Goal: Information Seeking & Learning: Find specific fact

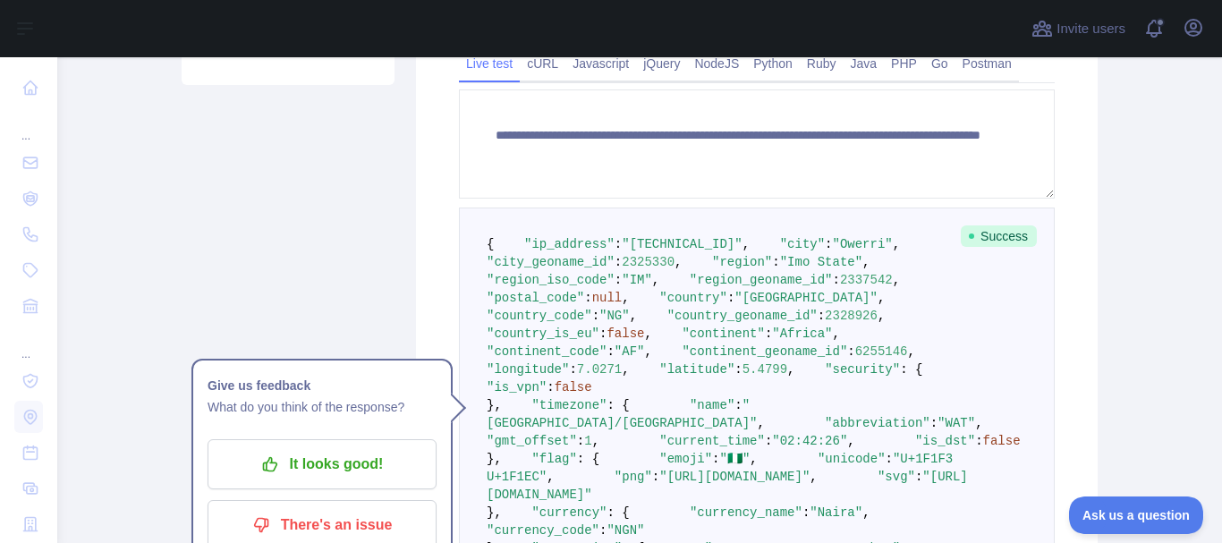
scroll to position [448, 0]
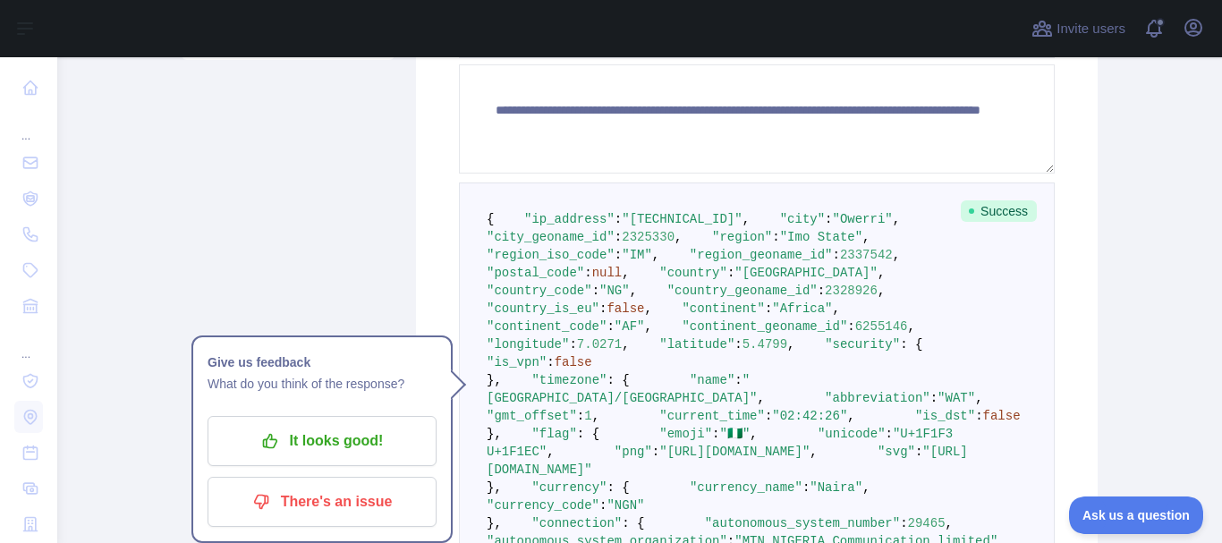
click at [742, 226] on span "," at bounding box center [745, 219] width 7 height 14
click at [724, 241] on pre "{ "ip_address" : "[TECHNICAL_ID]" , "city" : "Owerri" , "city_geoname_id" : 232…" at bounding box center [757, 406] width 596 height 449
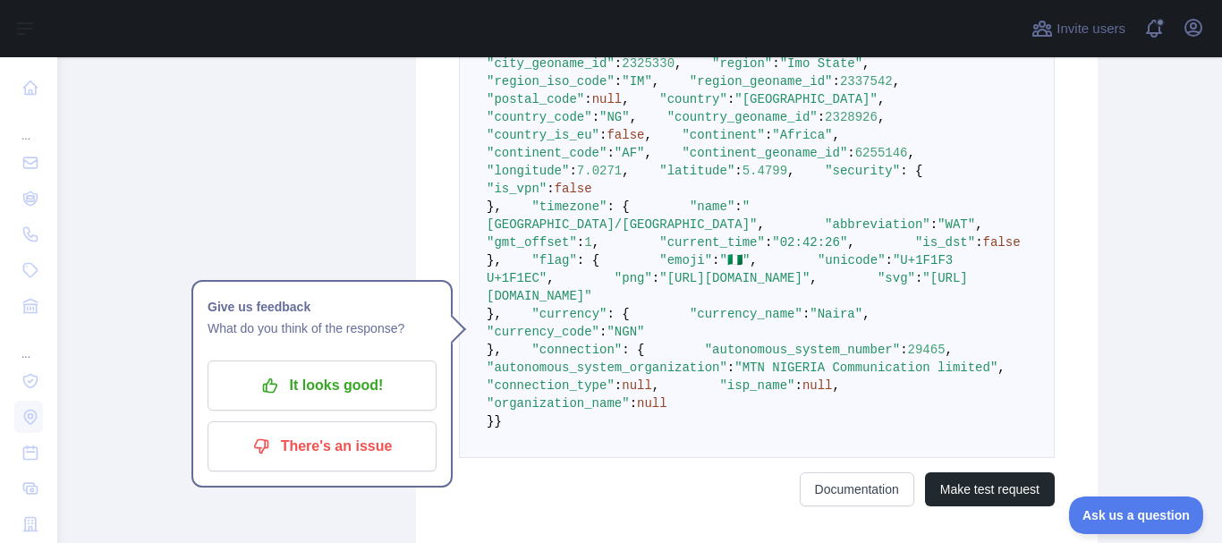
scroll to position [546, 0]
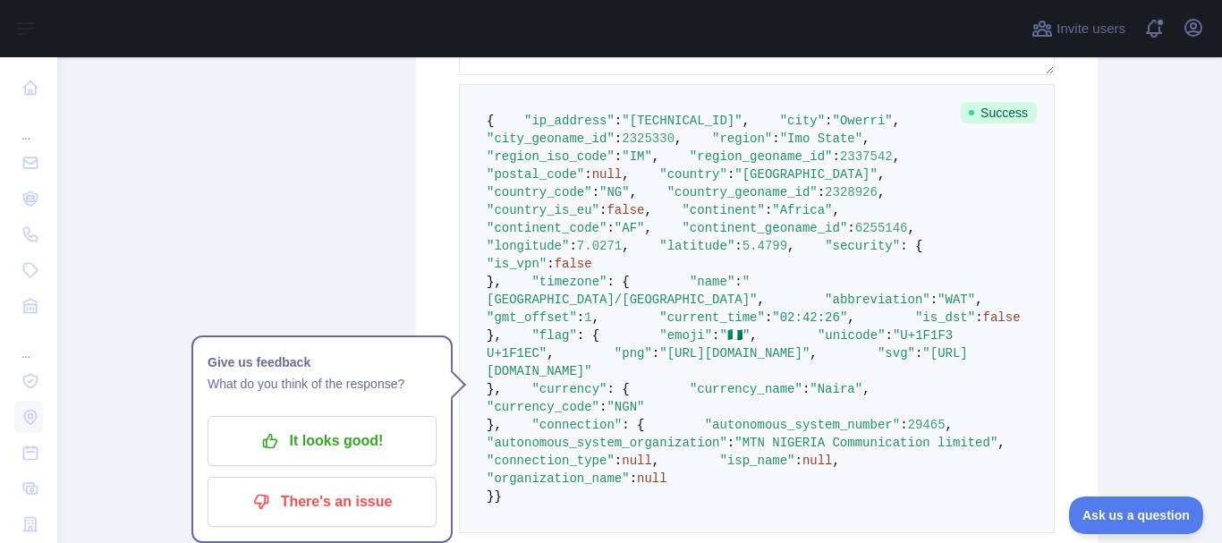
click at [553, 128] on span ""ip_address"" at bounding box center [569, 121] width 90 height 14
copy span "ip_address"
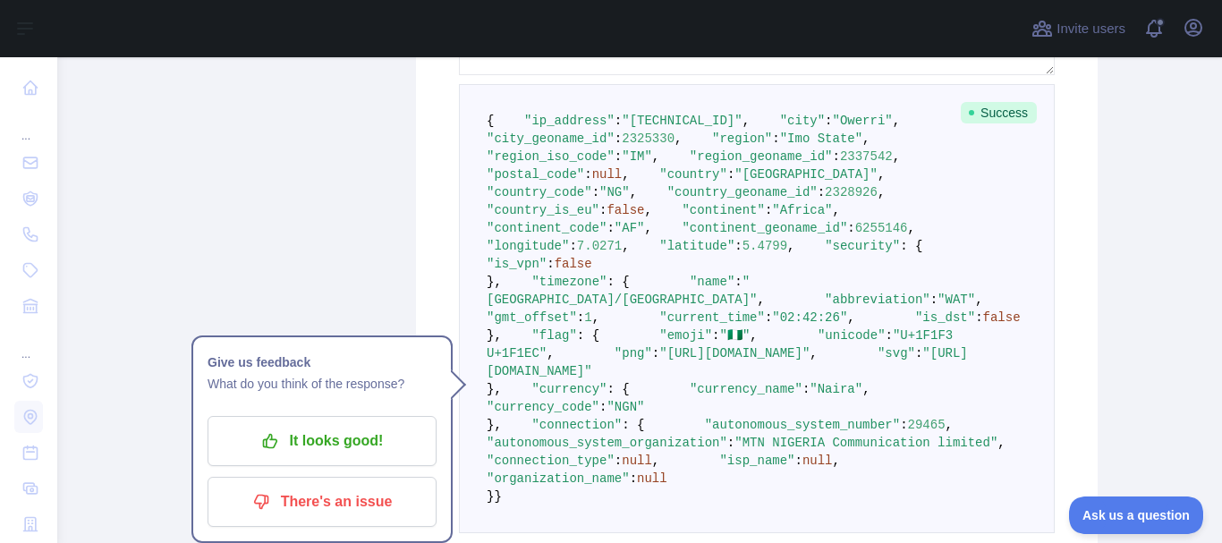
click at [659, 182] on span ""country"" at bounding box center [693, 174] width 68 height 14
copy span "country"
click at [712, 146] on span ""region"" at bounding box center [742, 138] width 60 height 14
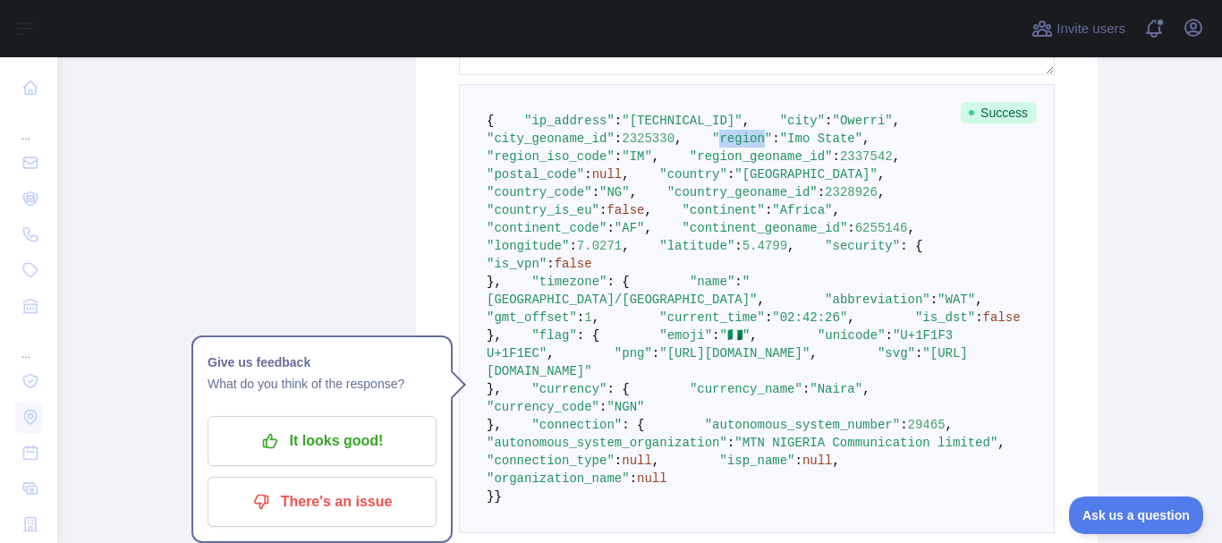
copy span "region"
click at [780, 128] on span ""city"" at bounding box center [802, 121] width 45 height 14
copy span "city"
click at [545, 146] on span ""city_geoname_id"" at bounding box center [551, 138] width 128 height 14
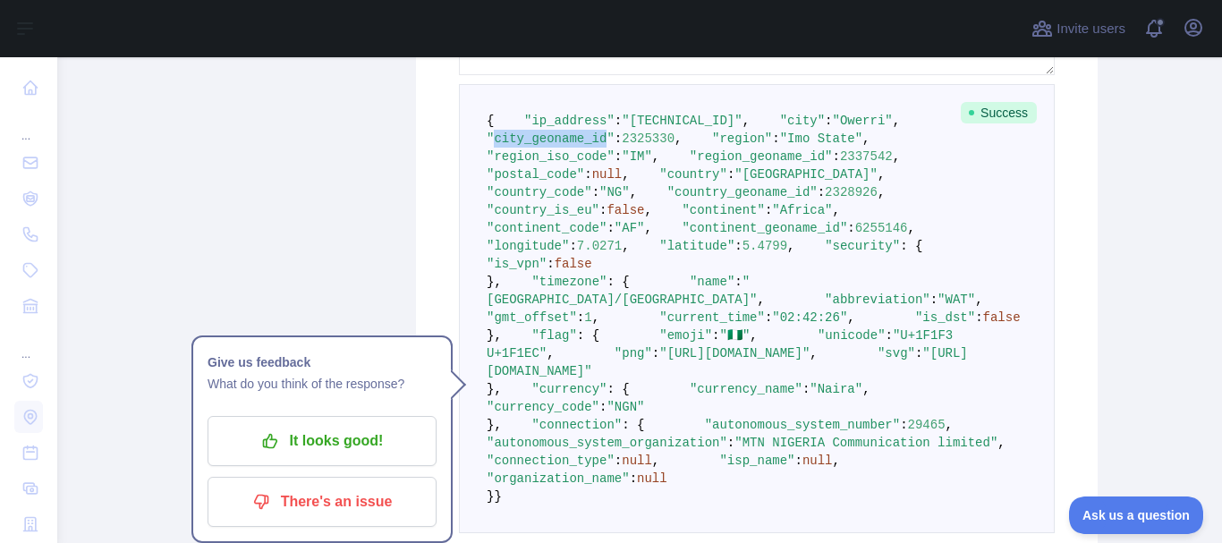
click at [545, 146] on span ""city_geoname_id"" at bounding box center [551, 138] width 128 height 14
click at [572, 199] on span ""country_code"" at bounding box center [540, 192] width 106 height 14
click at [537, 199] on span ""country_code"" at bounding box center [540, 192] width 106 height 14
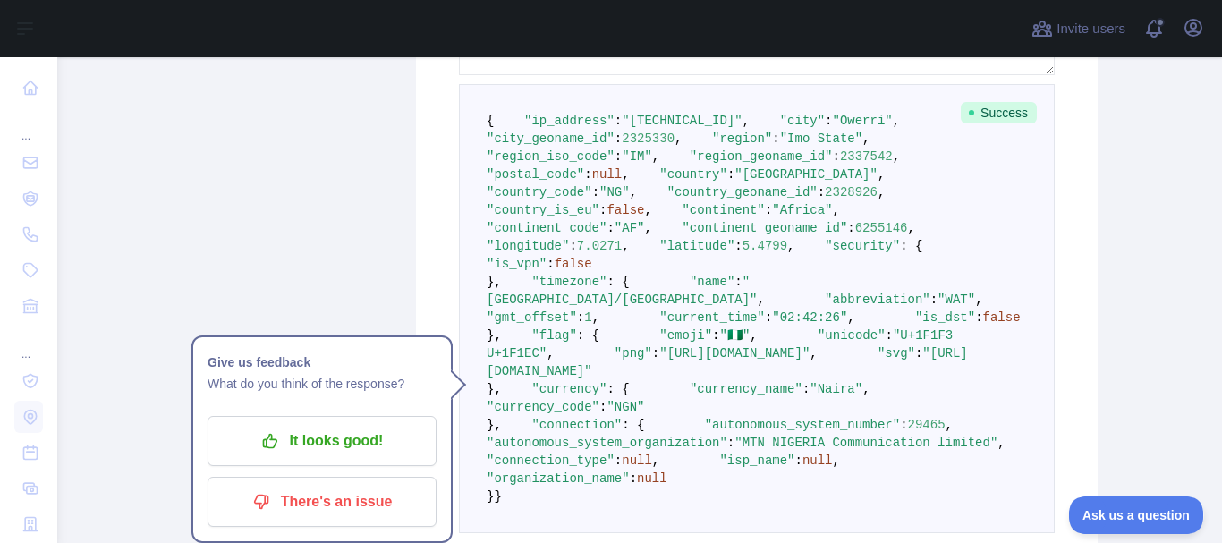
click at [543, 182] on span ""postal_code"" at bounding box center [535, 174] width 97 height 14
copy span "postal_code"
click at [545, 253] on span ""longitude"" at bounding box center [528, 246] width 82 height 14
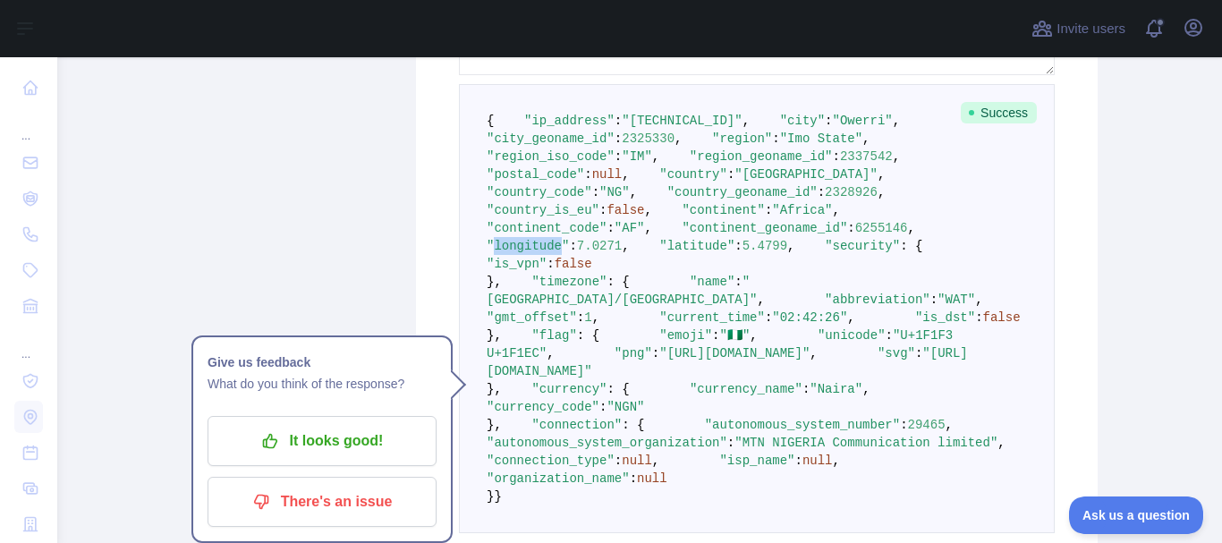
copy span "longitude"
click at [659, 253] on span ""latitude"" at bounding box center [696, 246] width 75 height 14
copy span "latitude" : 5.4799"
drag, startPoint x: 538, startPoint y: 409, endPoint x: 642, endPoint y: 409, distance: 103.7
click at [642, 409] on pre "{ "ip_address" : "[TECHNICAL_ID]" , "city" : "Owerri" , "city_geoname_id" : 232…" at bounding box center [757, 308] width 596 height 449
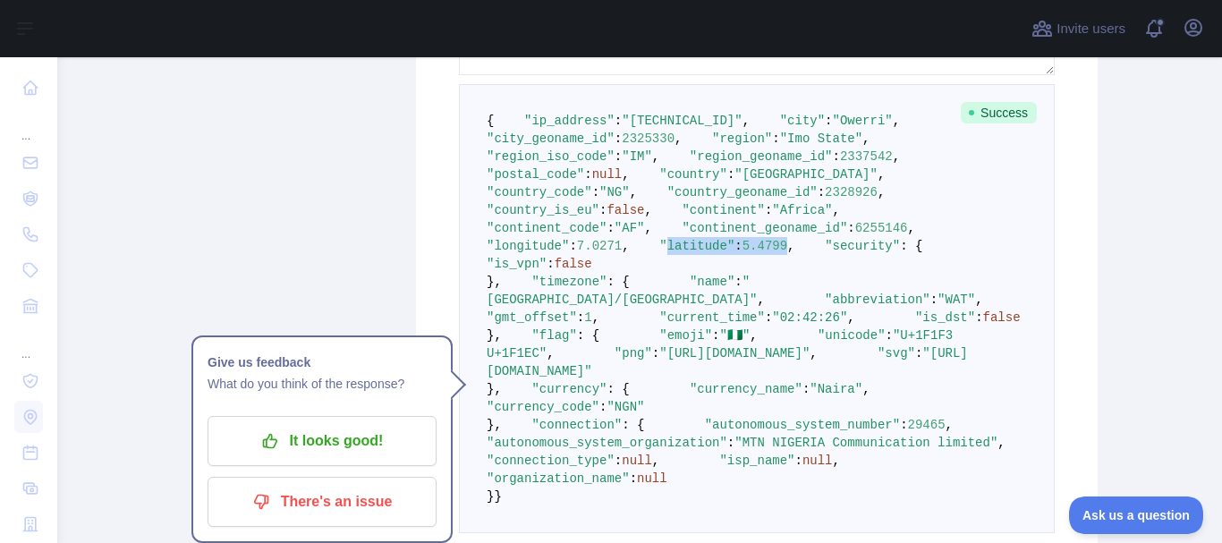
click at [659, 253] on span ""latitude"" at bounding box center [696, 246] width 75 height 14
copy span "latitude"
click at [546, 271] on span ""is_vpn"" at bounding box center [517, 264] width 60 height 14
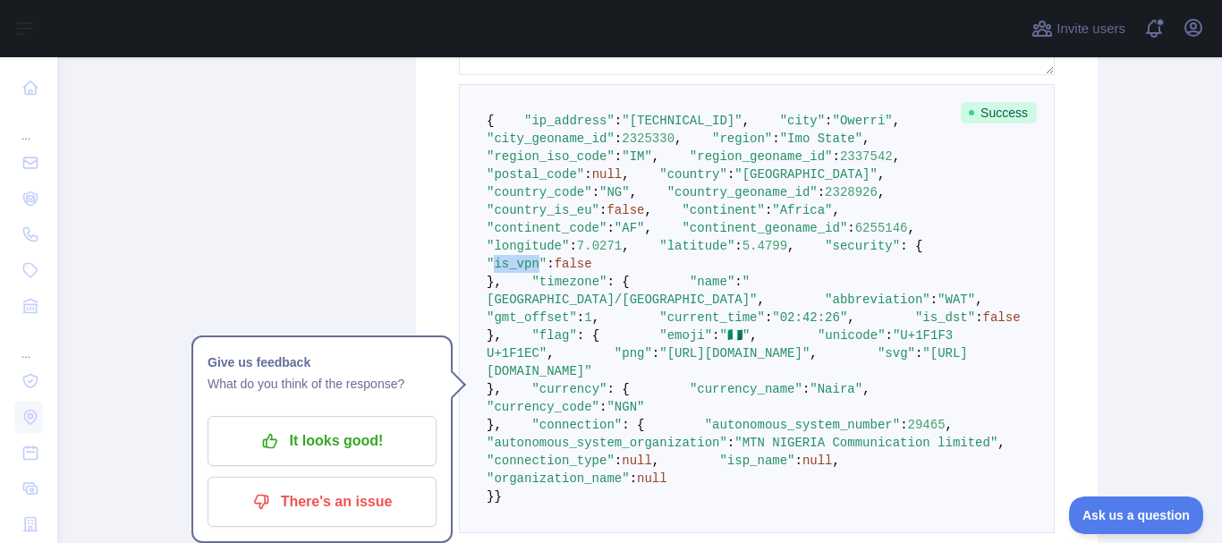
copy span "is_vpn"
click at [825, 253] on span ""security"" at bounding box center [862, 246] width 75 height 14
copy span "security"
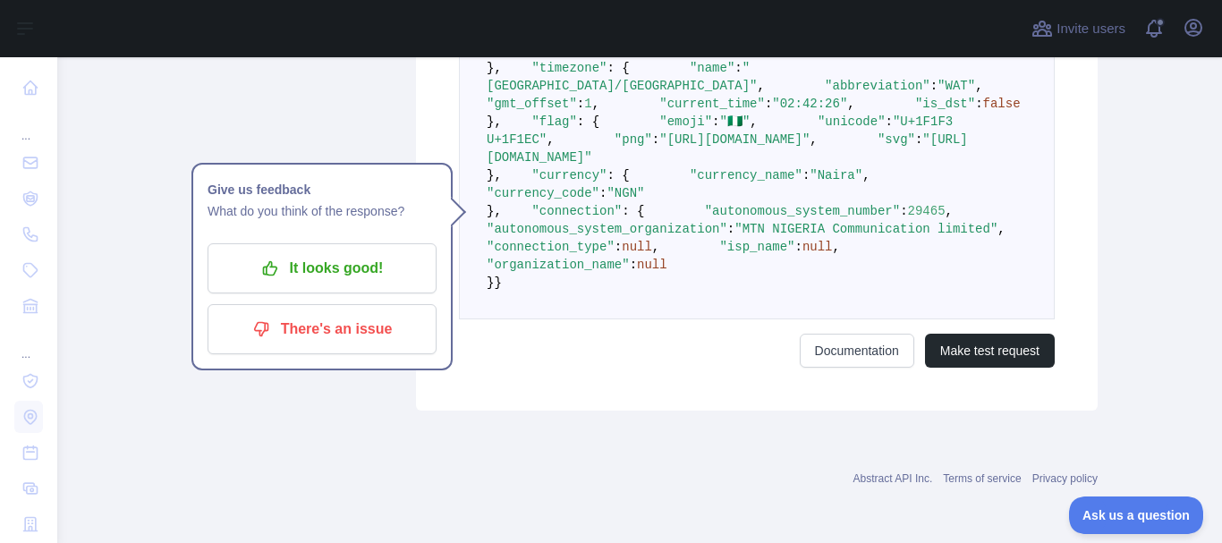
scroll to position [868, 0]
click at [555, 75] on span ""timezone"" at bounding box center [568, 68] width 75 height 14
click at [600, 93] on span ""[GEOGRAPHIC_DATA]/[GEOGRAPHIC_DATA]"" at bounding box center [622, 77] width 270 height 32
click at [690, 75] on span ""name"" at bounding box center [712, 68] width 45 height 14
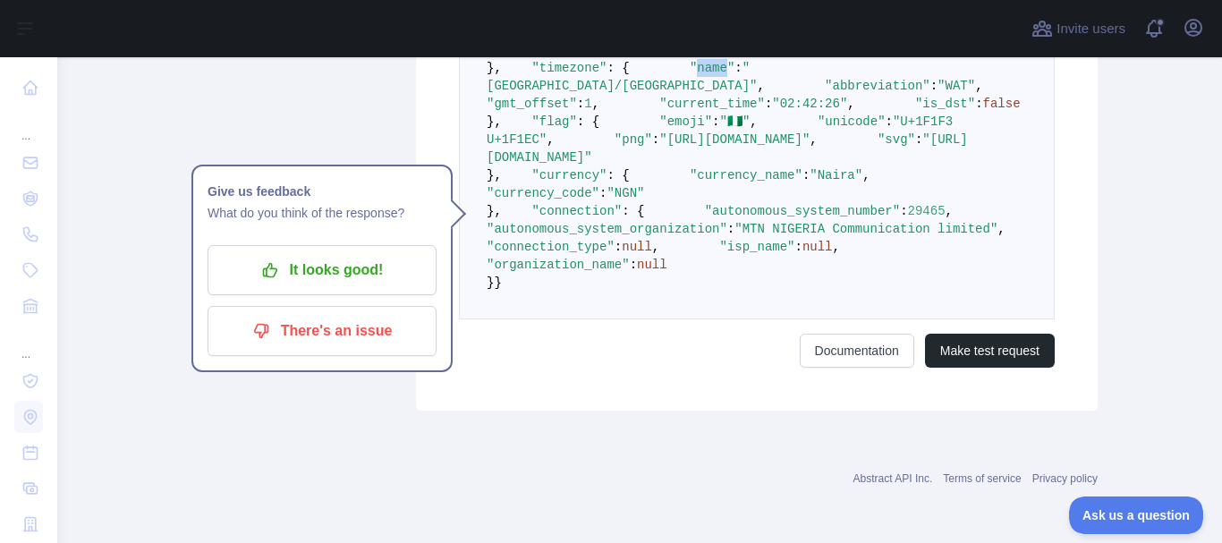
click at [690, 75] on span ""name"" at bounding box center [712, 68] width 45 height 14
click at [825, 93] on span ""abbreviation"" at bounding box center [878, 86] width 106 height 14
click at [577, 111] on span ""gmt_offset"" at bounding box center [532, 104] width 90 height 14
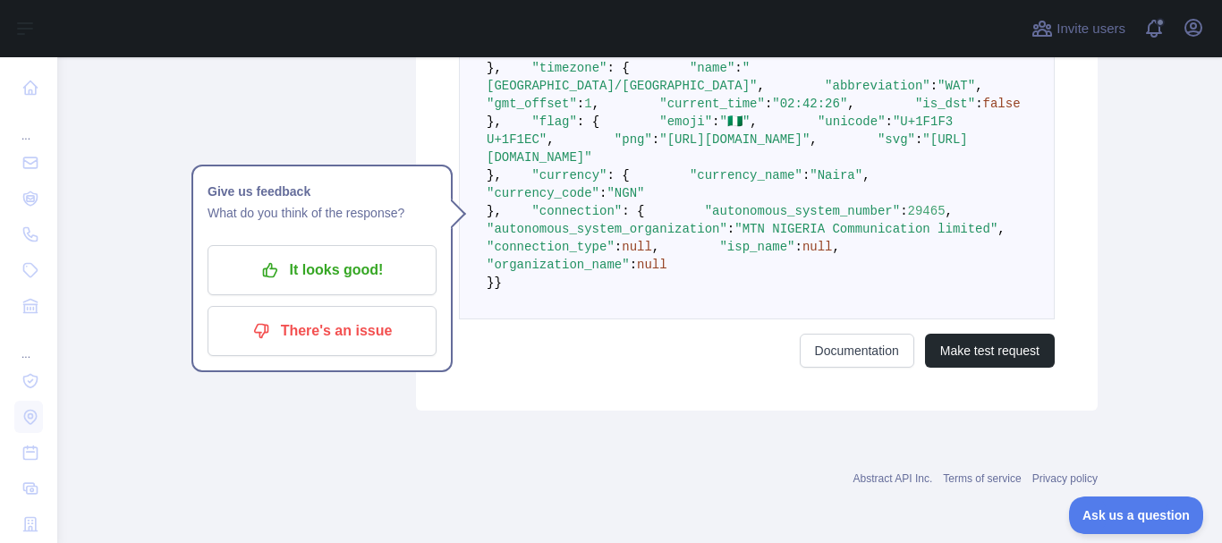
click at [591, 111] on span "1" at bounding box center [587, 104] width 7 height 14
click at [577, 111] on span ""gmt_offset"" at bounding box center [532, 104] width 90 height 14
click at [659, 111] on span ""current_time"" at bounding box center [712, 104] width 106 height 14
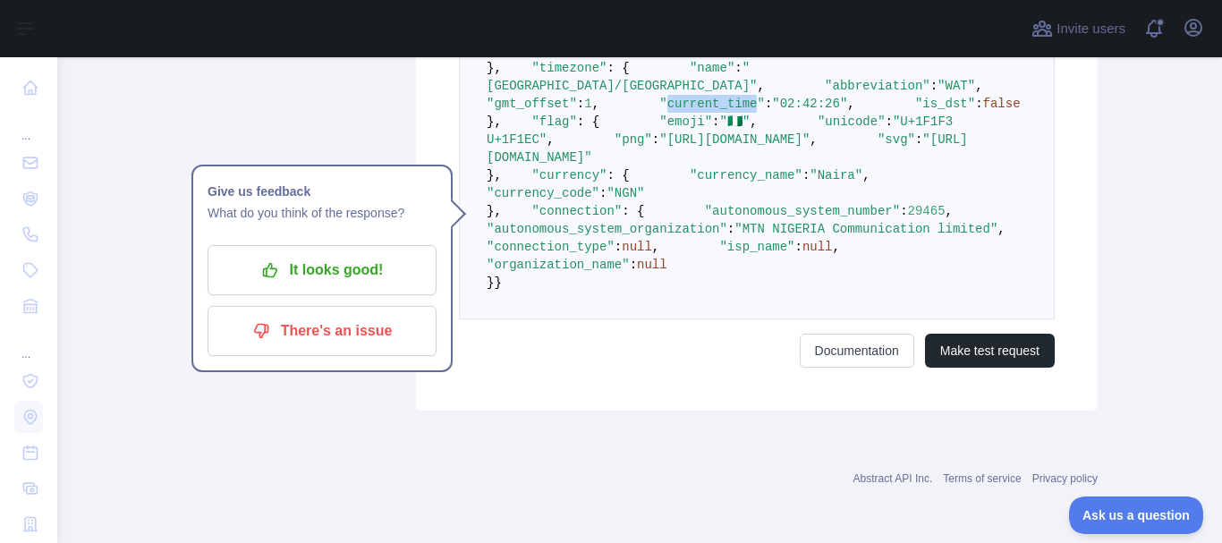
click at [659, 111] on span ""current_time"" at bounding box center [712, 104] width 106 height 14
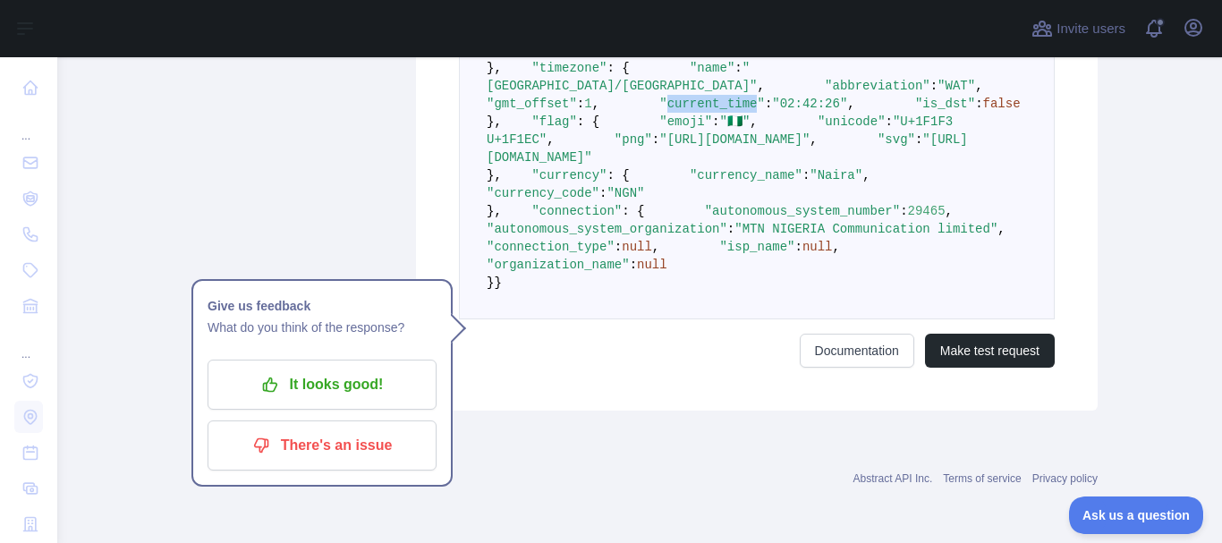
scroll to position [983, 0]
click at [541, 266] on pre "{ "ip_address" : "[TECHNICAL_ID]" , "city" : "Owerri" , "city_geoname_id" : 232…" at bounding box center [757, 94] width 596 height 449
click at [690, 182] on span ""currency_name"" at bounding box center [746, 175] width 113 height 14
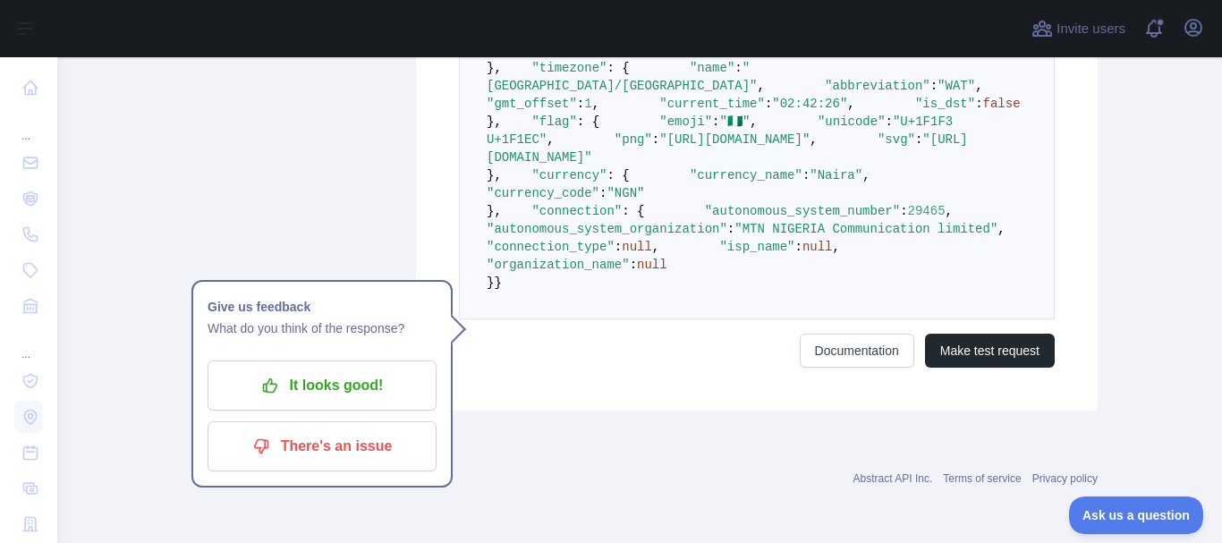
click at [580, 200] on span ""currency_code"" at bounding box center [543, 193] width 113 height 14
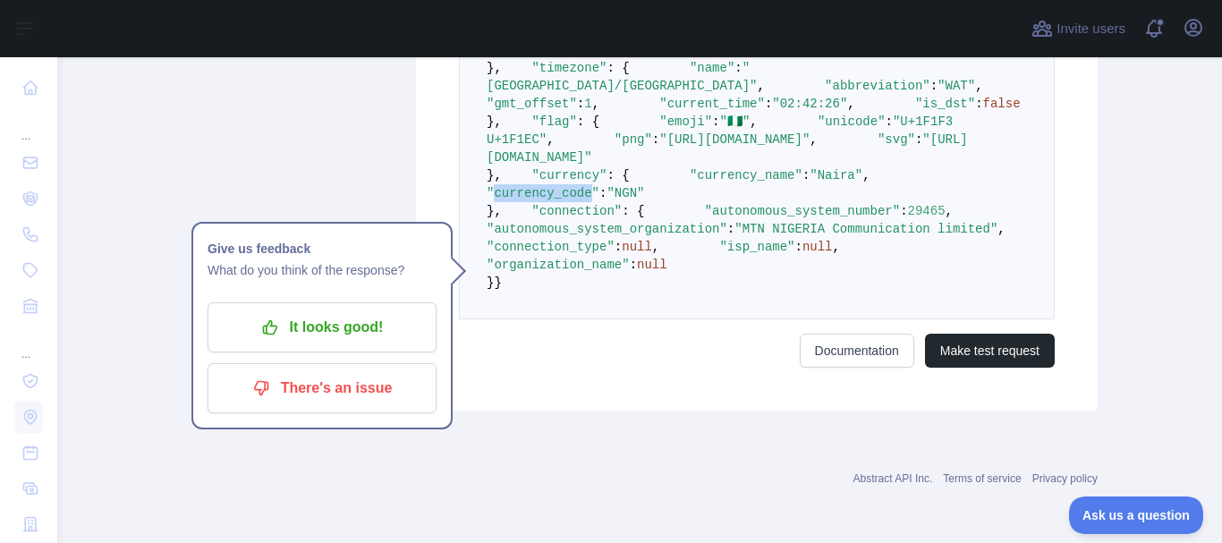
scroll to position [924, 0]
